Goal: Task Accomplishment & Management: Manage account settings

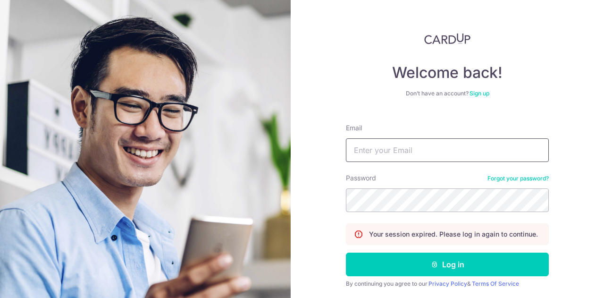
click at [370, 157] on input "Email" at bounding box center [447, 150] width 203 height 24
type input "[PERSON_NAME][EMAIL_ADDRESS][DOMAIN_NAME]"
click at [346, 252] on button "Log in" at bounding box center [447, 264] width 203 height 24
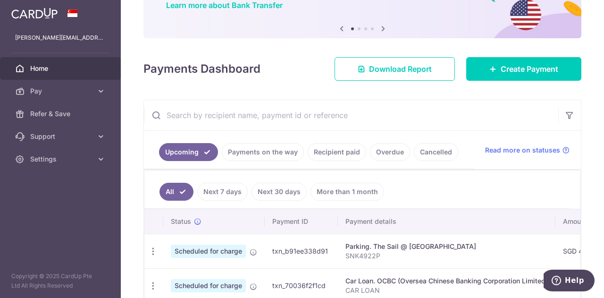
scroll to position [189, 0]
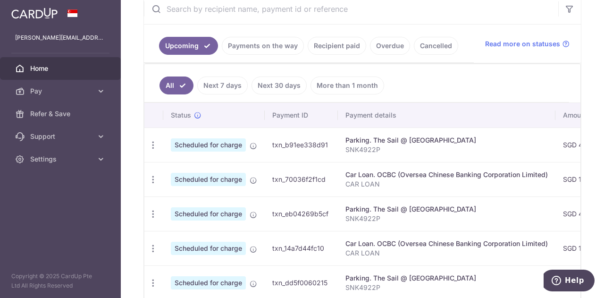
click at [336, 44] on link "Recipient paid" at bounding box center [336, 46] width 58 height 18
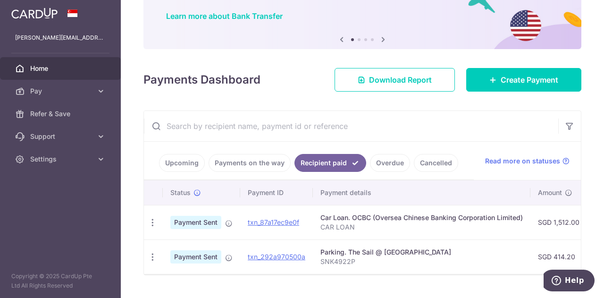
scroll to position [96, 0]
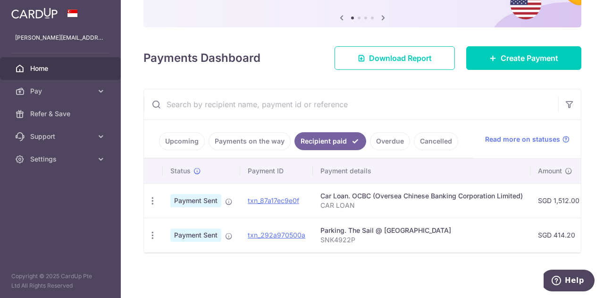
click at [254, 136] on link "Payments on the way" at bounding box center [249, 141] width 82 height 18
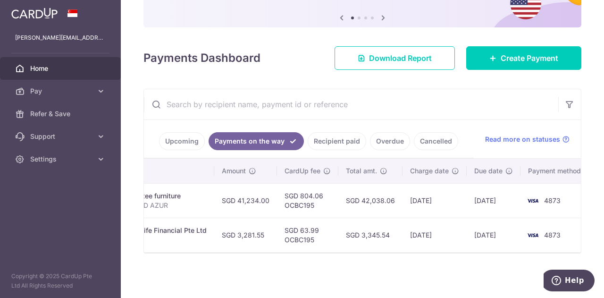
scroll to position [0, 244]
